Goal: Check status: Check status

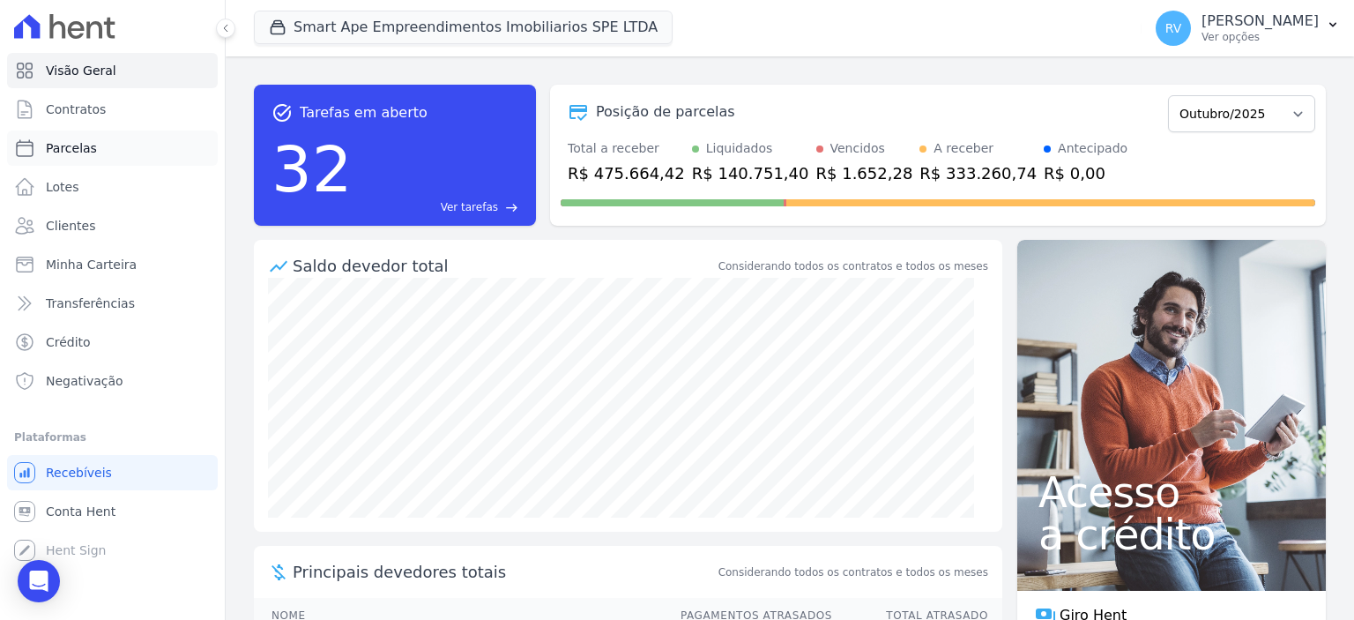
click at [101, 159] on link "Parcelas" at bounding box center [112, 147] width 211 height 35
select select
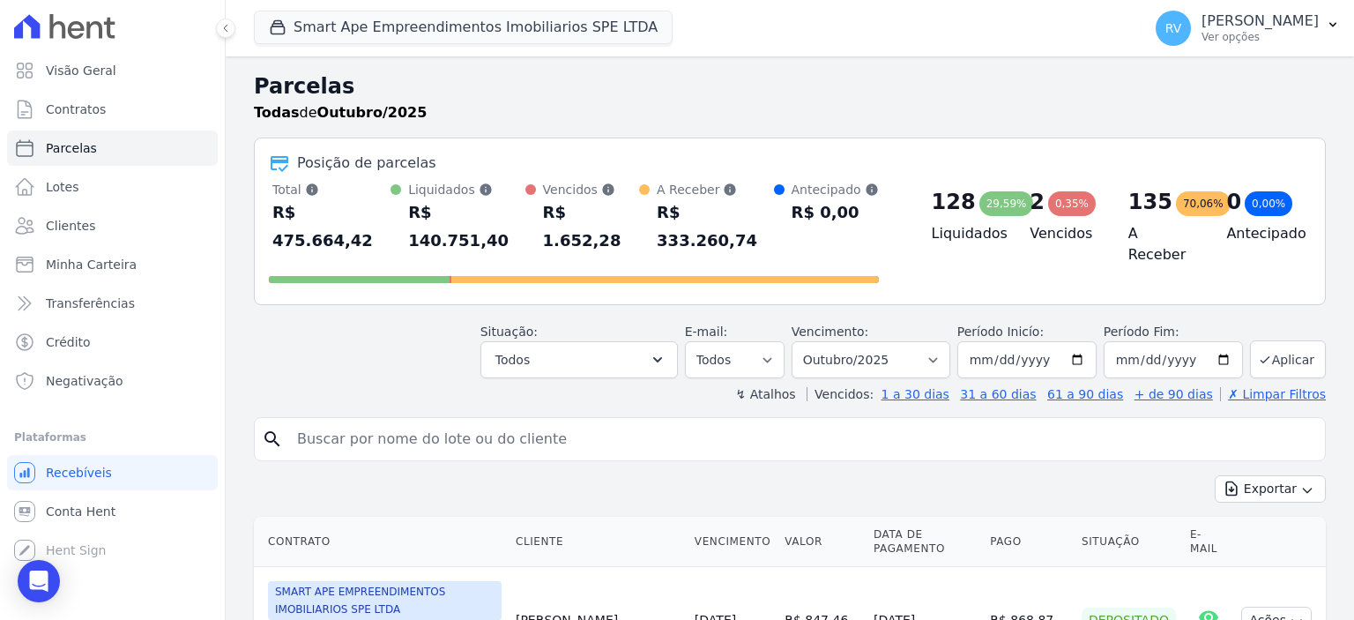
click at [462, 423] on input "search" at bounding box center [802, 438] width 1031 height 35
type input "[PERSON_NAME] DE"
select select
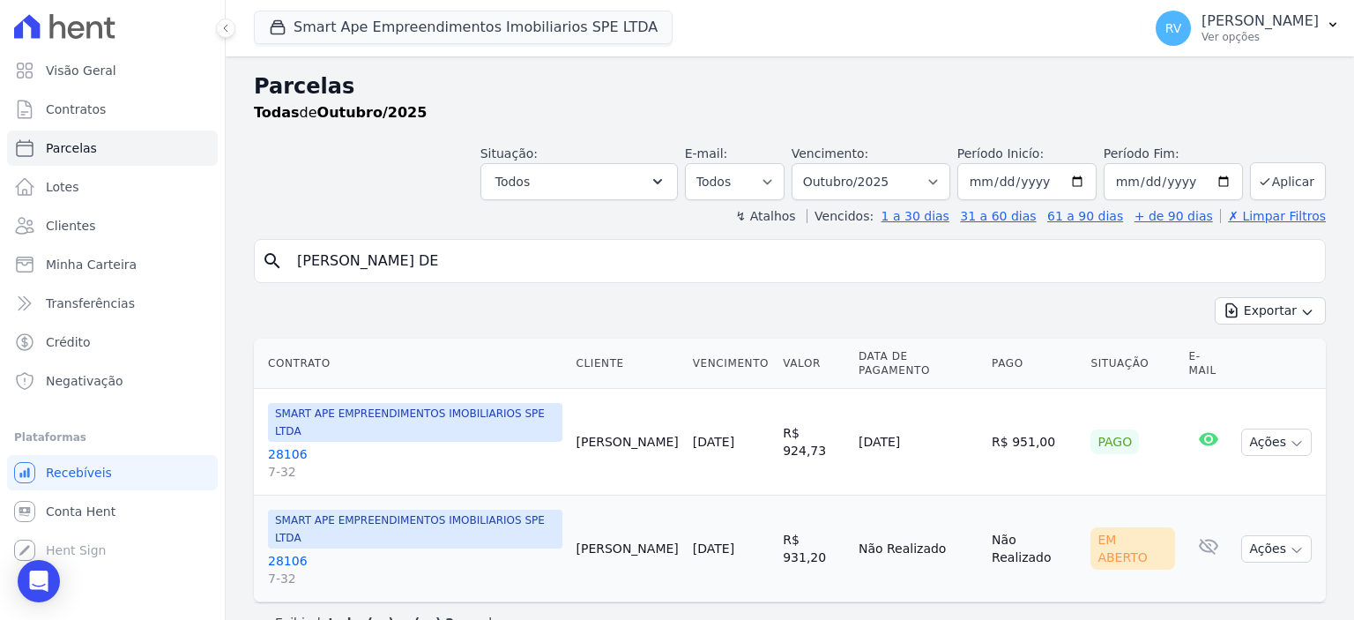
click at [293, 552] on link "28106 7-32" at bounding box center [415, 569] width 294 height 35
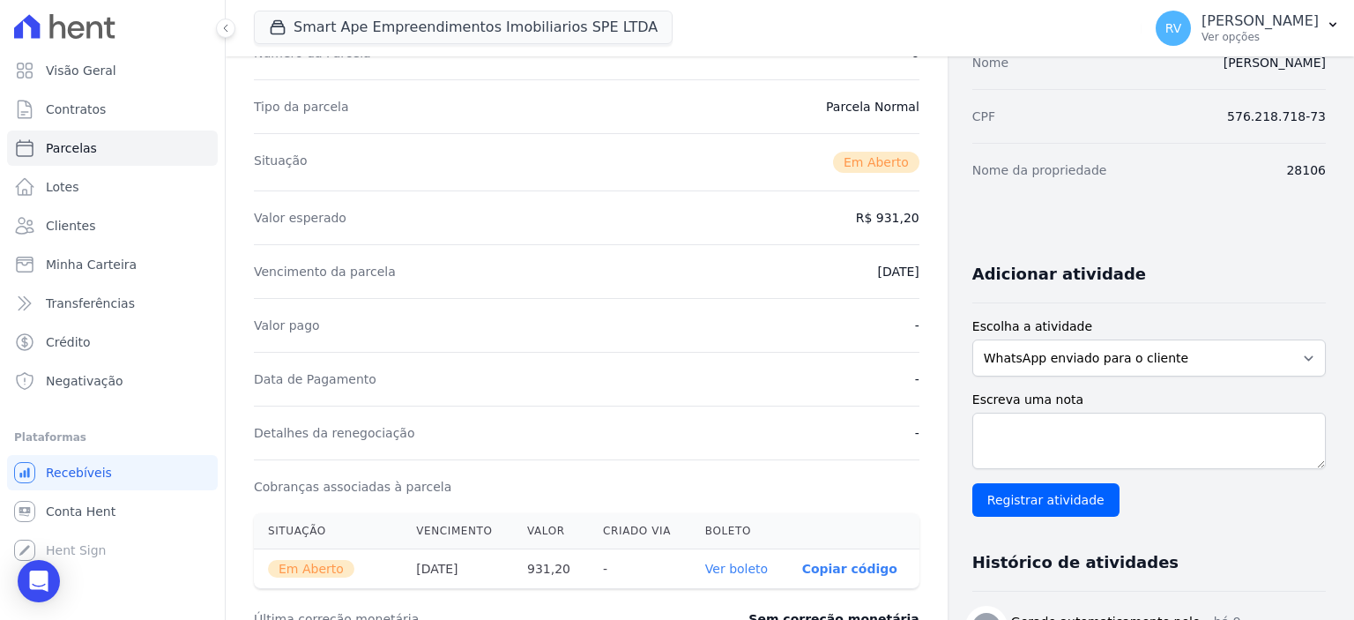
scroll to position [441, 0]
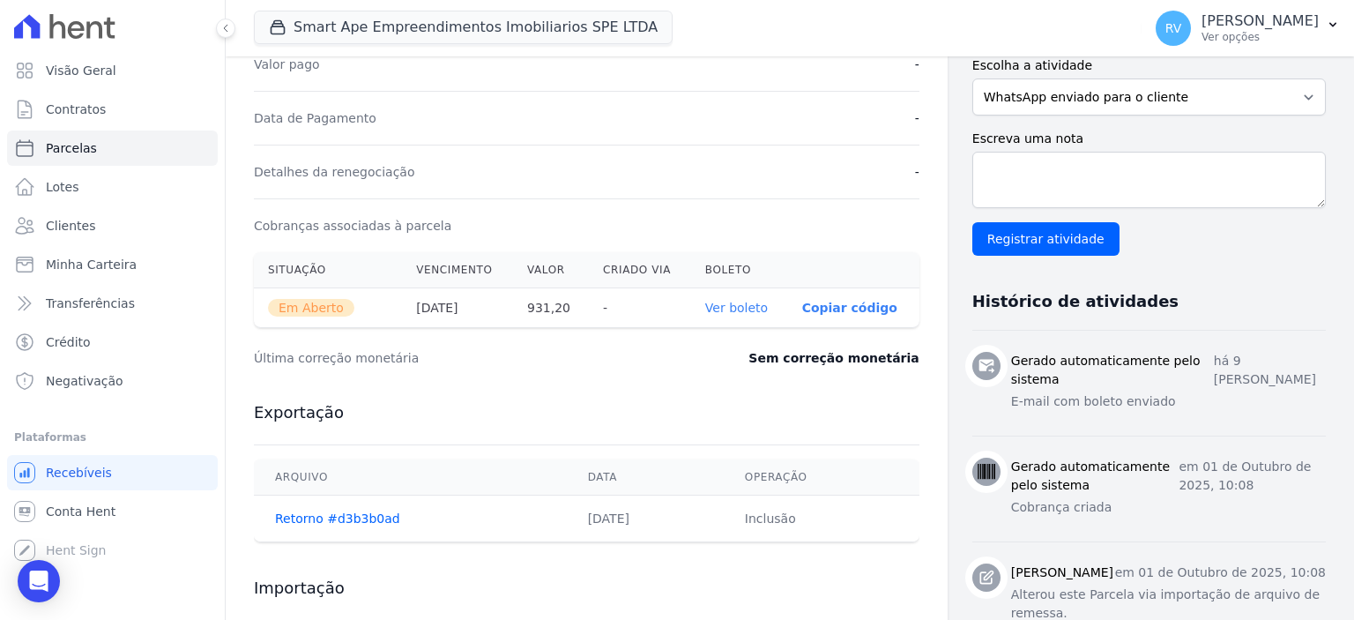
click at [742, 290] on th "Ver boleto" at bounding box center [739, 308] width 97 height 40
click at [742, 306] on link "Ver boleto" at bounding box center [736, 308] width 63 height 14
